Goal: Find specific page/section: Find specific page/section

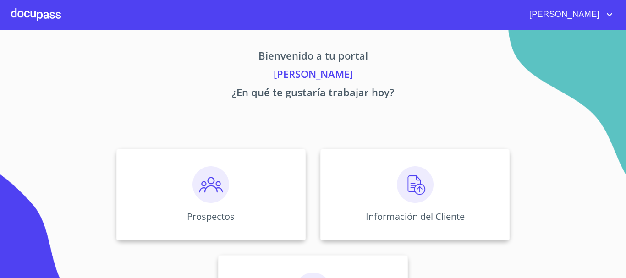
click at [43, 9] on div at bounding box center [36, 14] width 50 height 29
click at [398, 179] on img at bounding box center [415, 184] width 37 height 37
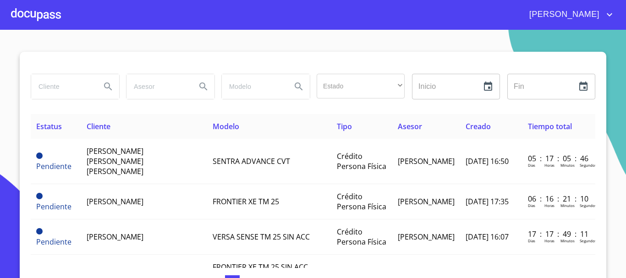
click at [66, 89] on input "search" at bounding box center [62, 86] width 62 height 25
type input "[PERSON_NAME]"
click at [103, 89] on icon "Search" at bounding box center [108, 86] width 11 height 11
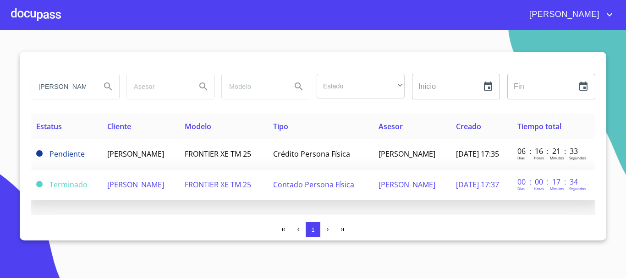
click at [125, 183] on span "[PERSON_NAME]" at bounding box center [135, 185] width 57 height 10
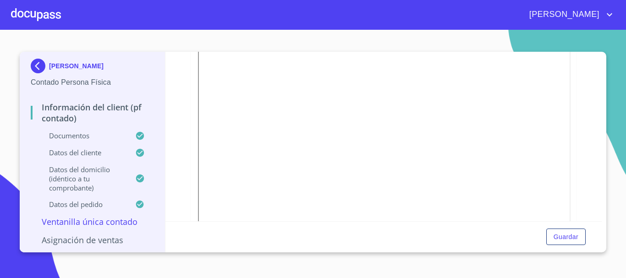
scroll to position [275, 0]
